Goal: Communication & Community: Answer question/provide support

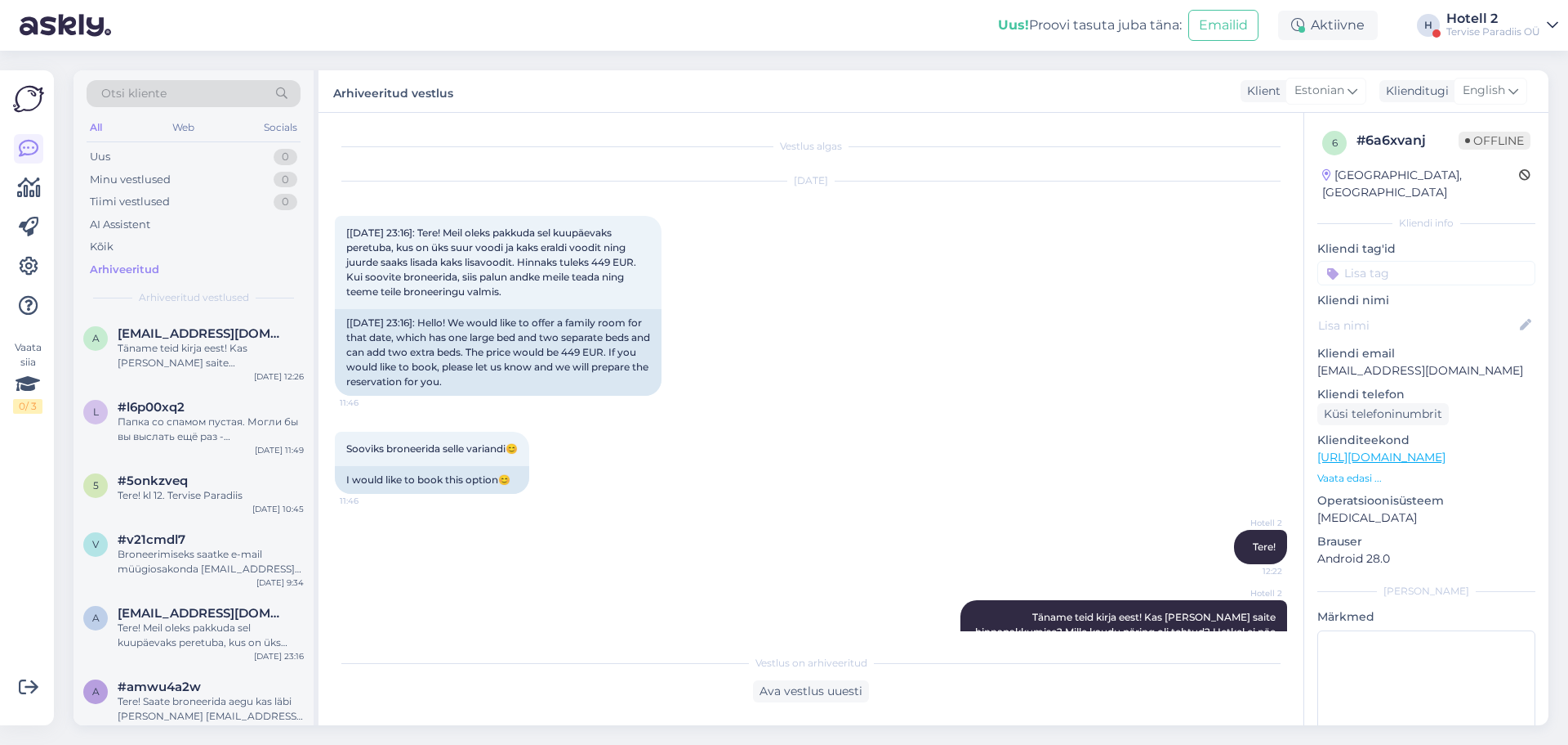
scroll to position [80, 0]
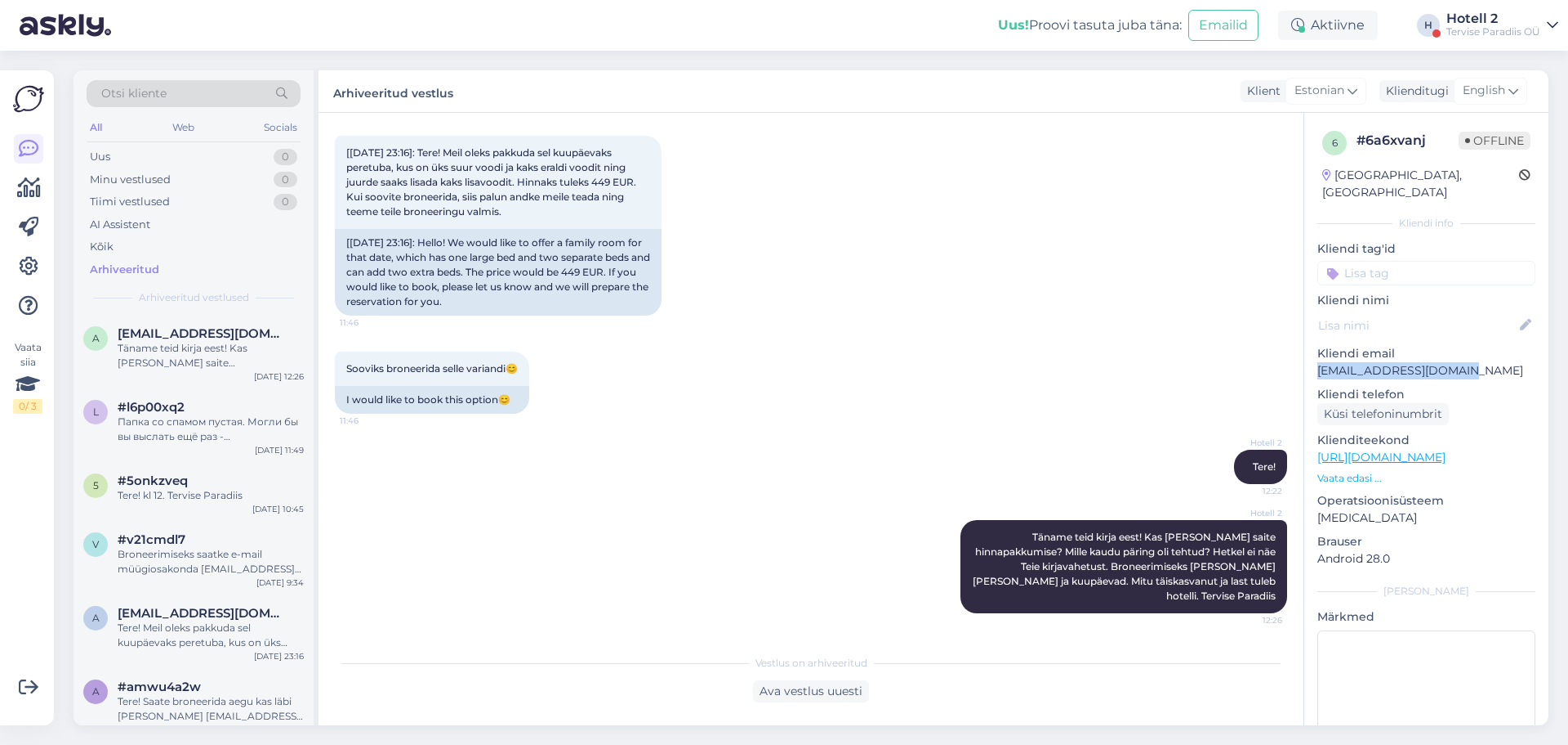
drag, startPoint x: 1458, startPoint y: 352, endPoint x: 1317, endPoint y: 354, distance: 141.0
click at [1317, 354] on div "6 # 6a6xvanj Offline [GEOGRAPHIC_DATA], [GEOGRAPHIC_DATA] Kliendi info Kliendi …" at bounding box center [1426, 458] width 244 height 689
copy p "[EMAIL_ADDRESS][DOMAIN_NAME]"
click at [1489, 92] on span "English" at bounding box center [1484, 90] width 43 height 18
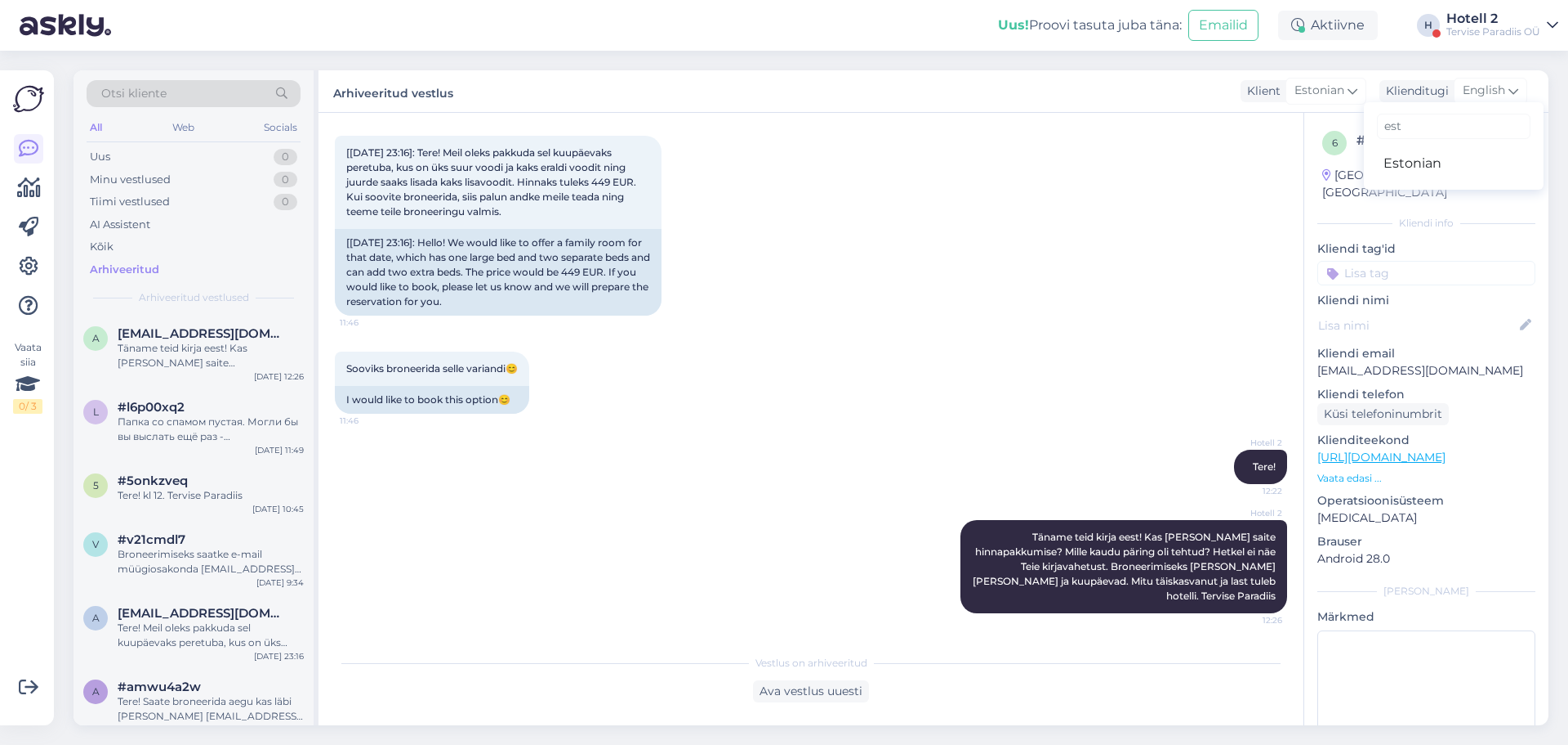
click at [1237, 160] on div "[DATE] [[DATE] 23:16]: Tere! Meil oleks pakkuda sel kuupäevaks peretuba, kus on…" at bounding box center [811, 208] width 953 height 250
click at [177, 182] on div "Minu vestlused 0" at bounding box center [193, 180] width 214 height 23
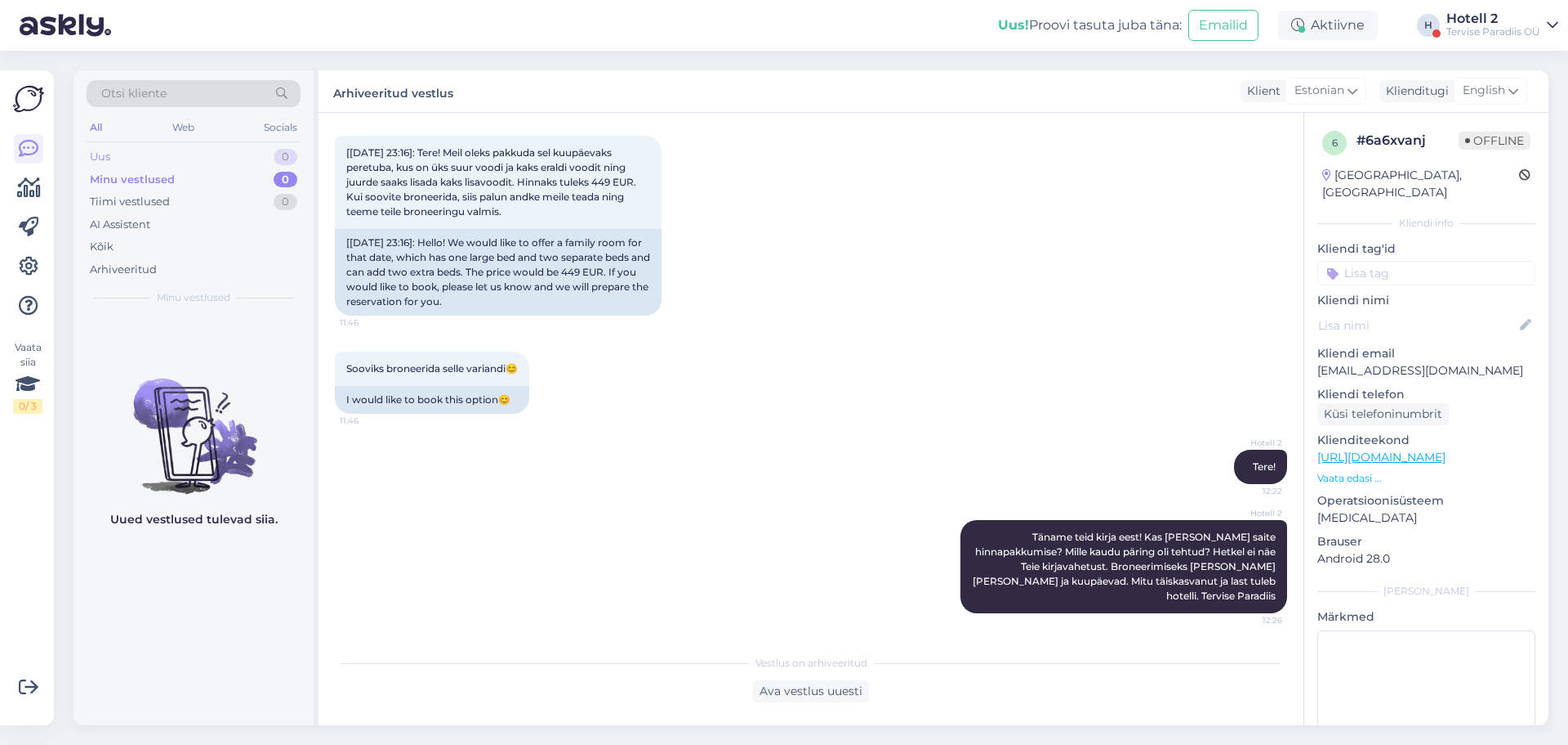
click at [182, 158] on div "Uus 0" at bounding box center [193, 157] width 214 height 23
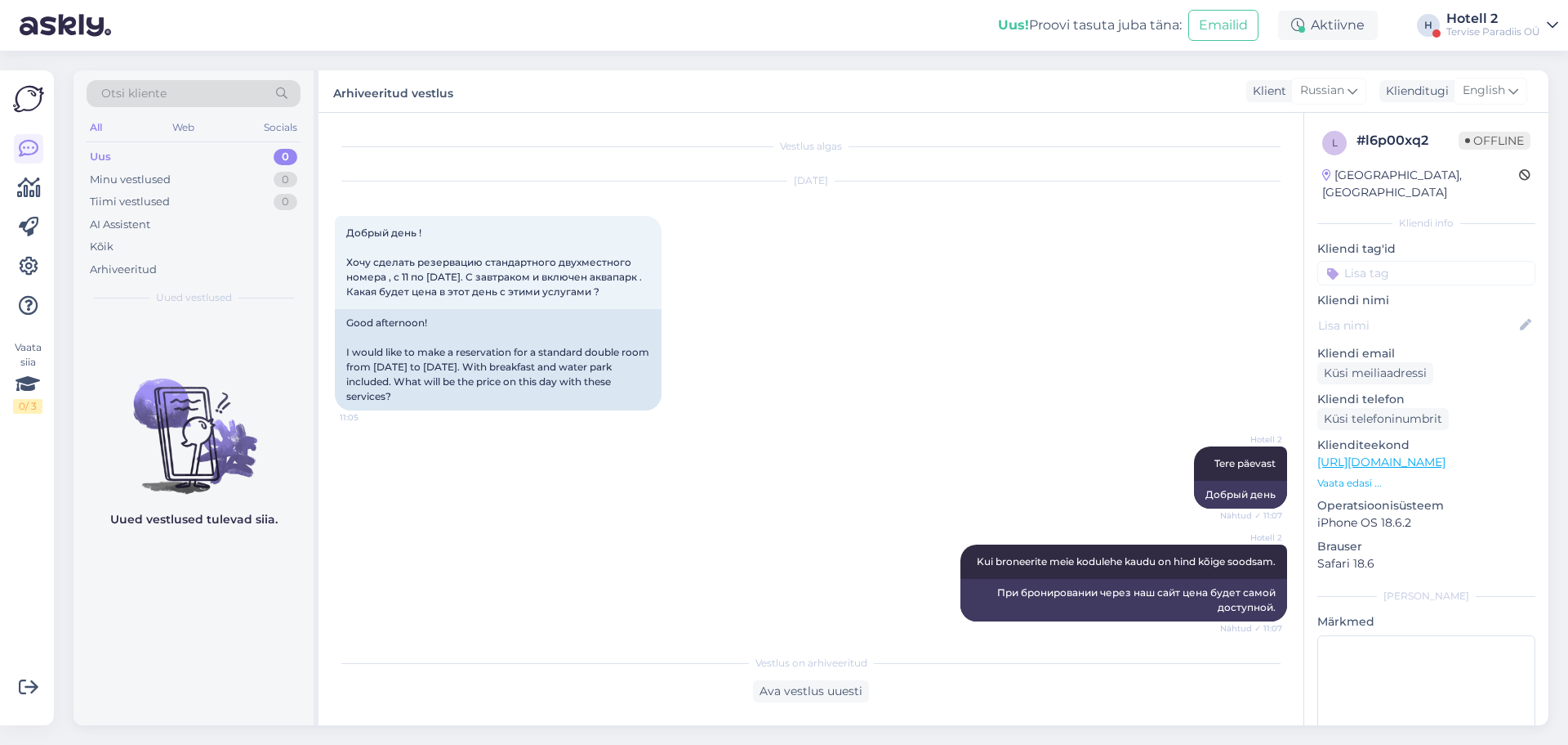
scroll to position [5202, 0]
